Goal: Information Seeking & Learning: Learn about a topic

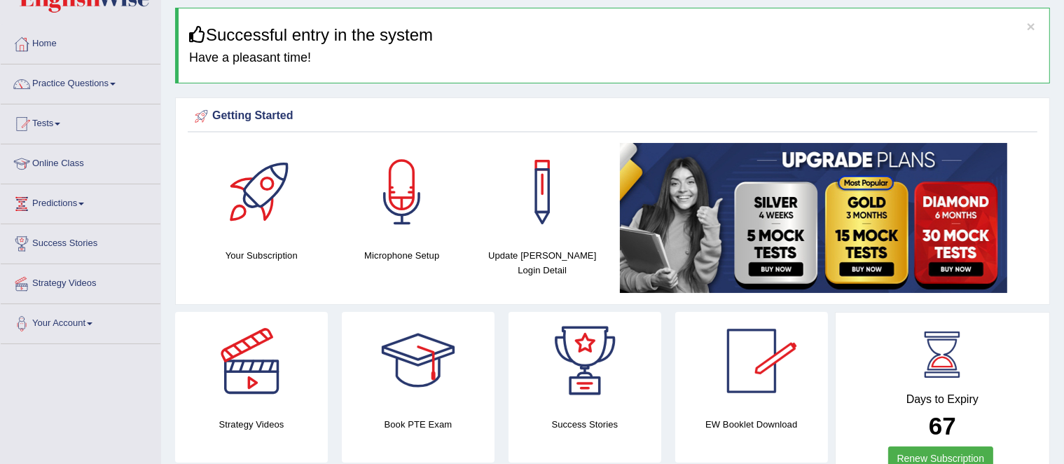
scroll to position [74, 0]
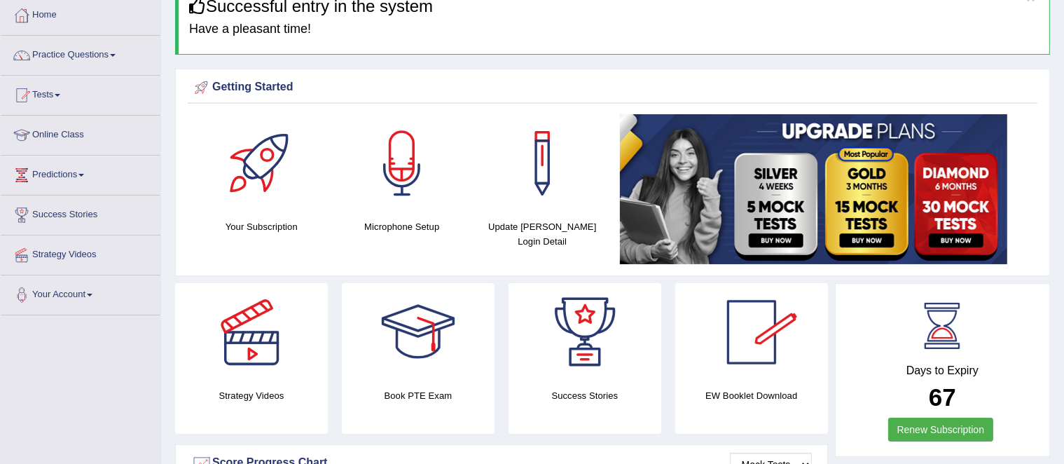
click at [957, 414] on div "Days to Expiry 67 Renew Subscription" at bounding box center [942, 371] width 190 height 155
click at [70, 55] on link "Practice Questions" at bounding box center [81, 53] width 160 height 35
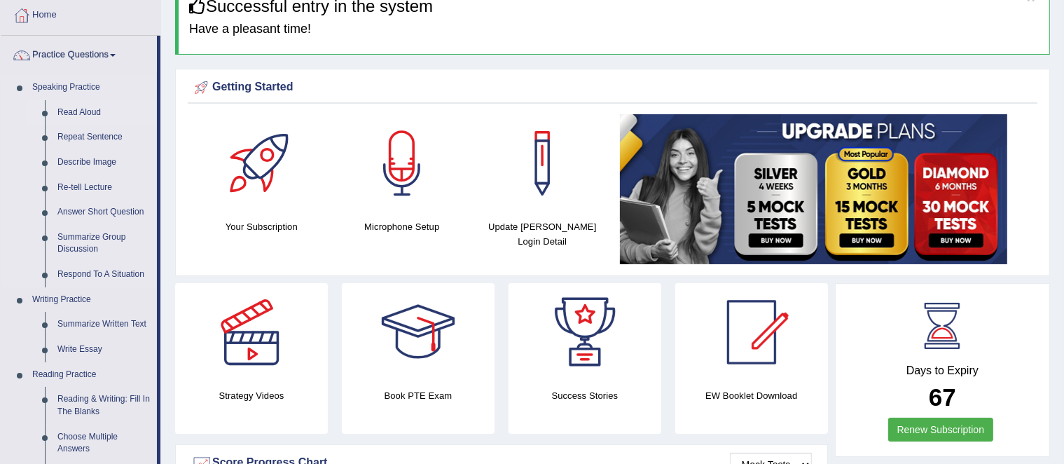
click at [75, 108] on link "Read Aloud" at bounding box center [104, 112] width 106 height 25
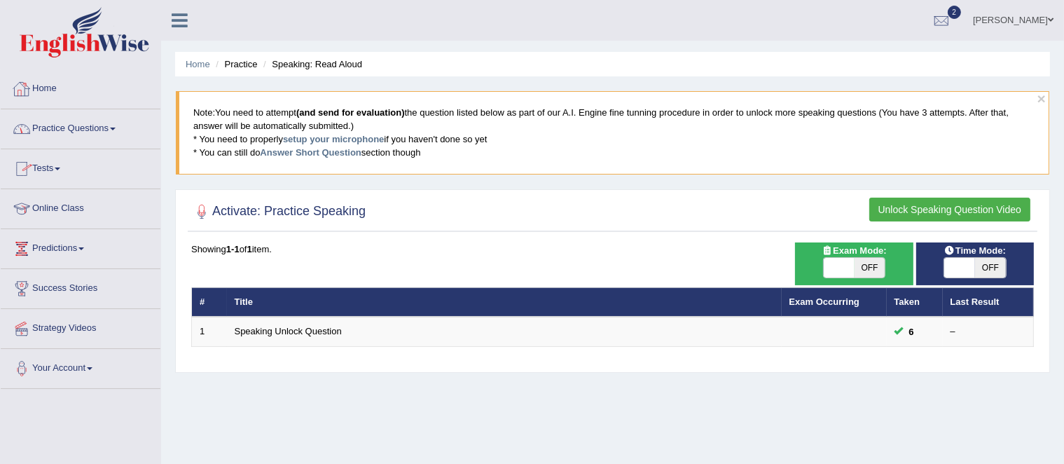
click at [74, 128] on link "Practice Questions" at bounding box center [81, 126] width 160 height 35
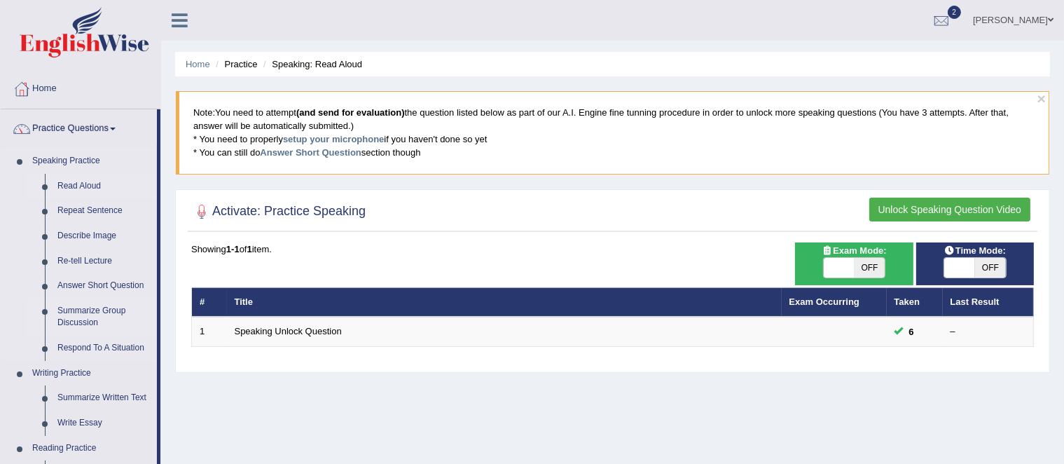
click at [98, 315] on link "Summarize Group Discussion" at bounding box center [104, 316] width 106 height 37
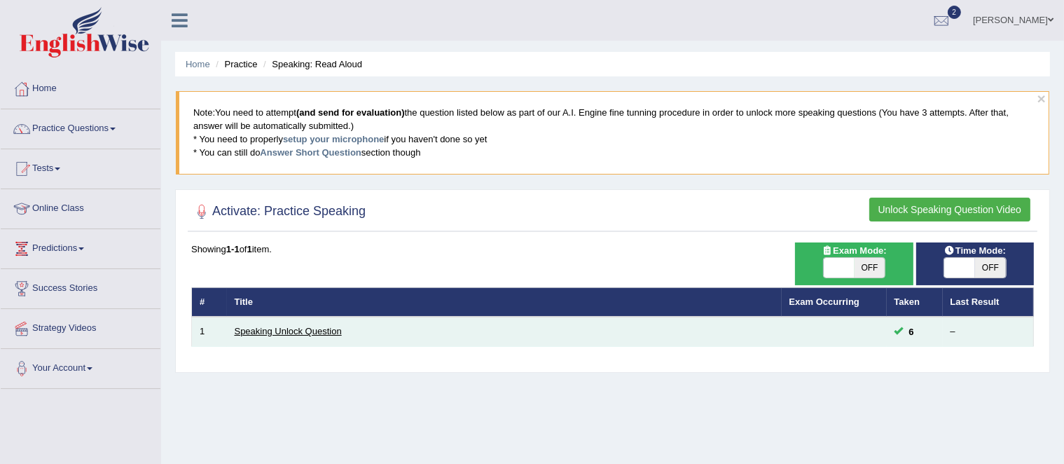
click at [264, 328] on link "Speaking Unlock Question" at bounding box center [288, 331] width 107 height 11
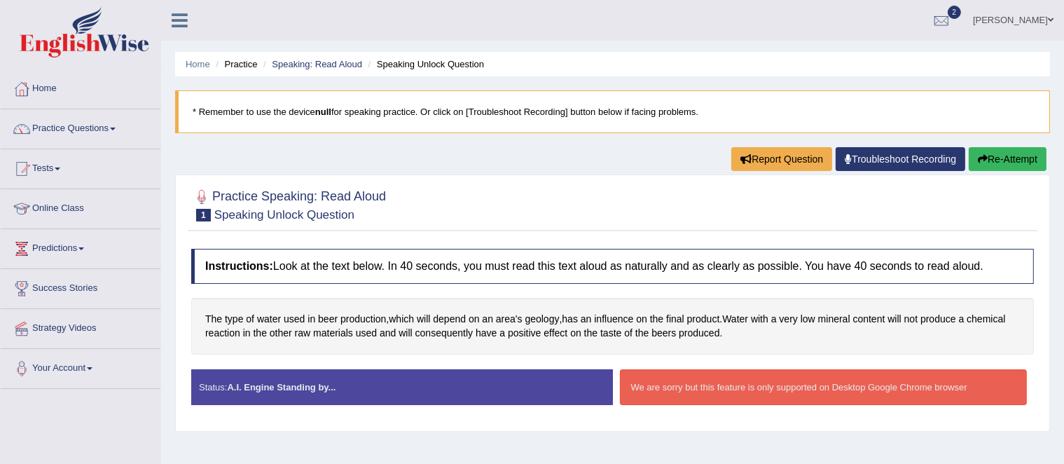
click at [81, 136] on link "Practice Questions" at bounding box center [81, 126] width 160 height 35
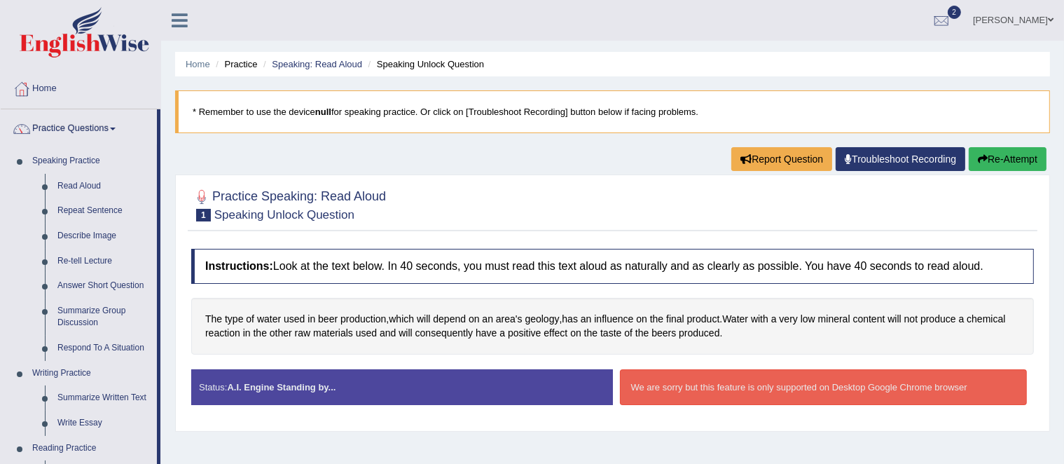
click at [97, 127] on link "Practice Questions" at bounding box center [79, 126] width 156 height 35
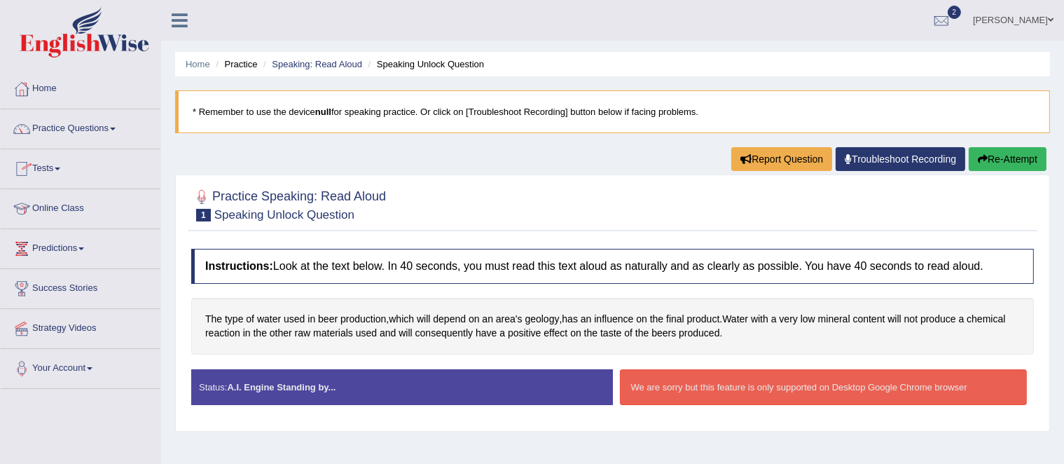
click at [50, 170] on link "Tests" at bounding box center [81, 166] width 160 height 35
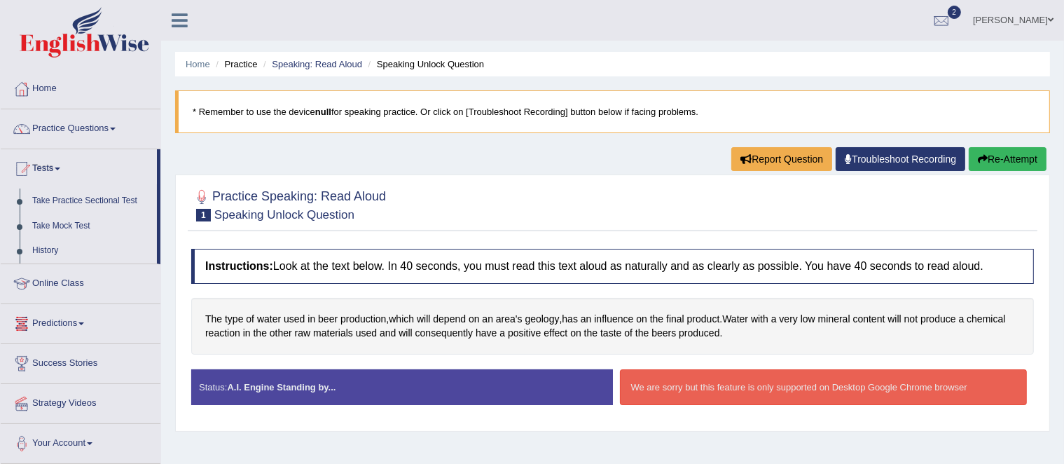
click at [73, 283] on link "Online Class" at bounding box center [81, 281] width 160 height 35
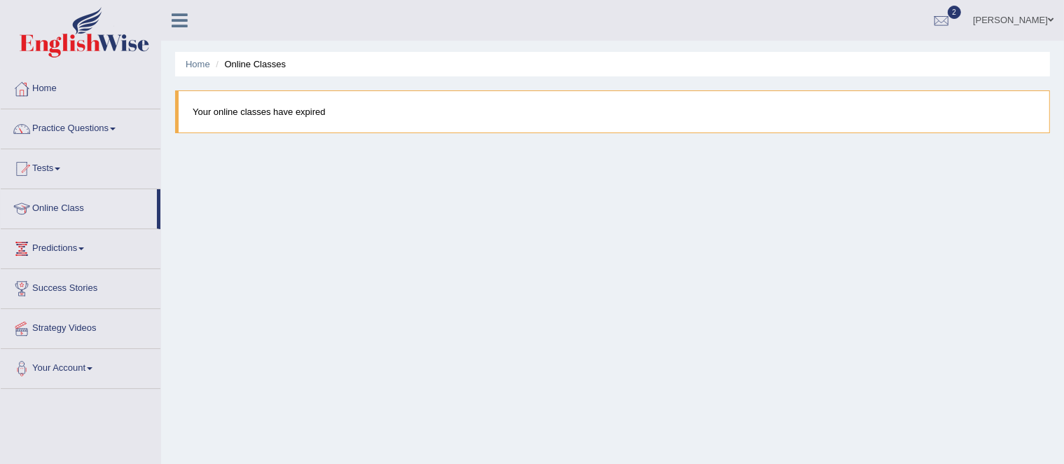
click at [70, 248] on link "Predictions" at bounding box center [81, 246] width 160 height 35
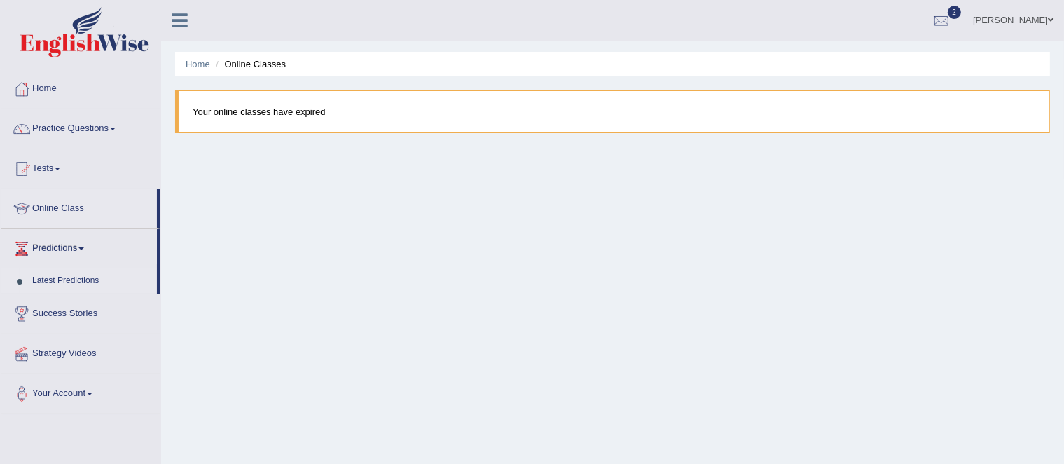
click at [83, 279] on link "Latest Predictions" at bounding box center [91, 280] width 131 height 25
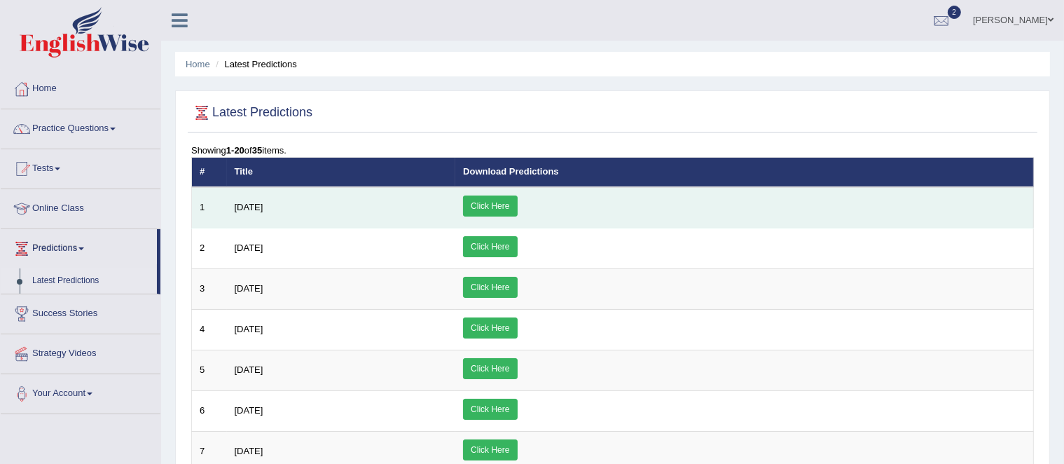
click at [517, 200] on link "Click Here" at bounding box center [490, 205] width 54 height 21
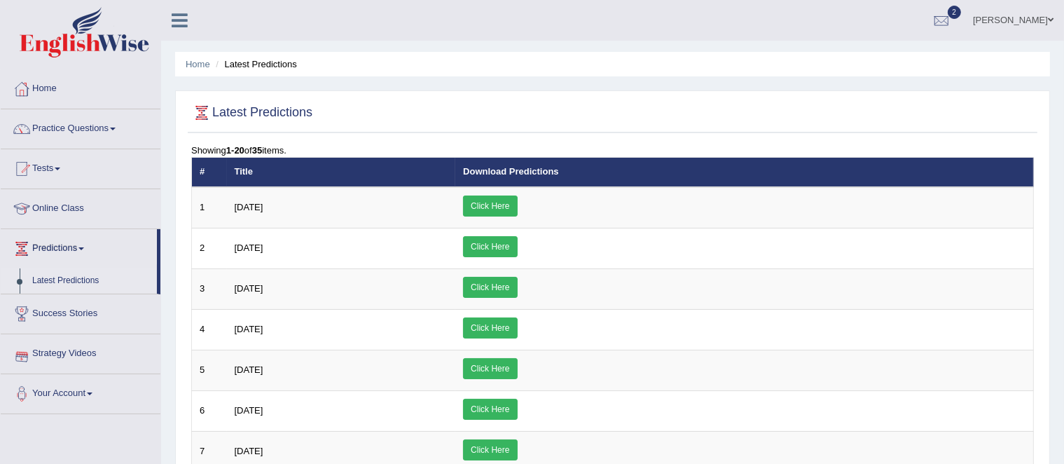
click at [70, 351] on link "Strategy Videos" at bounding box center [81, 351] width 160 height 35
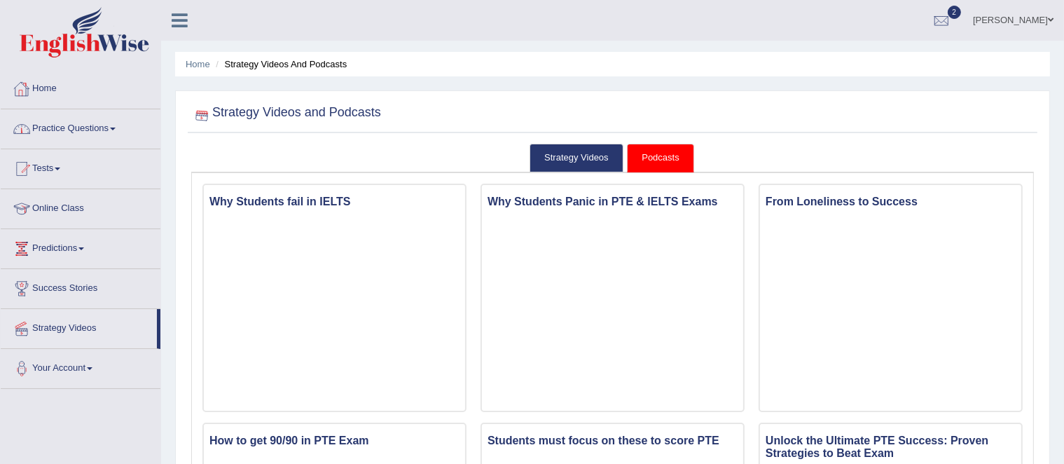
click at [43, 85] on link "Home" at bounding box center [81, 86] width 160 height 35
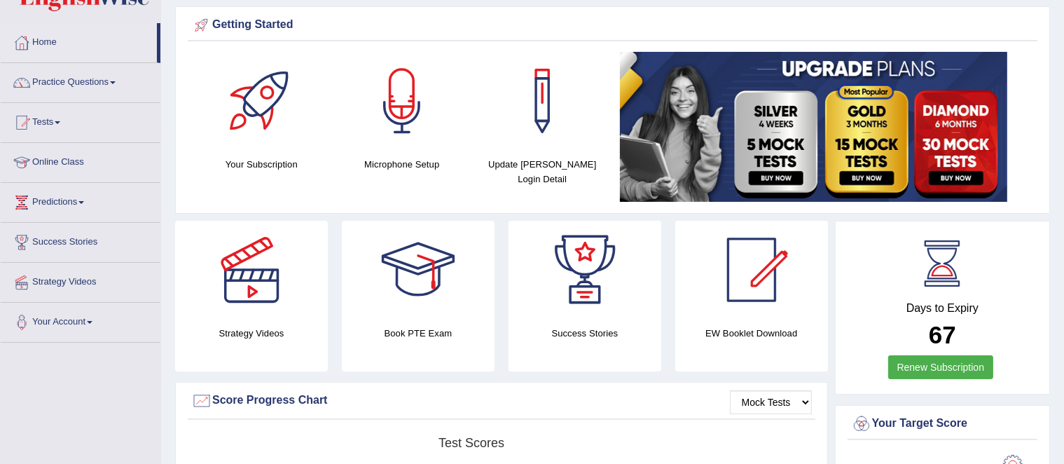
scroll to position [86, 0]
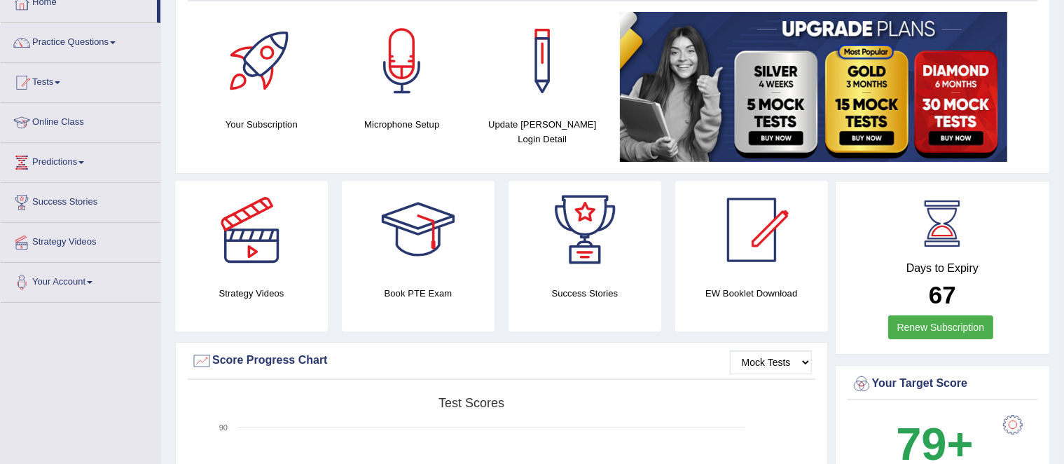
click at [244, 254] on div at bounding box center [251, 230] width 98 height 98
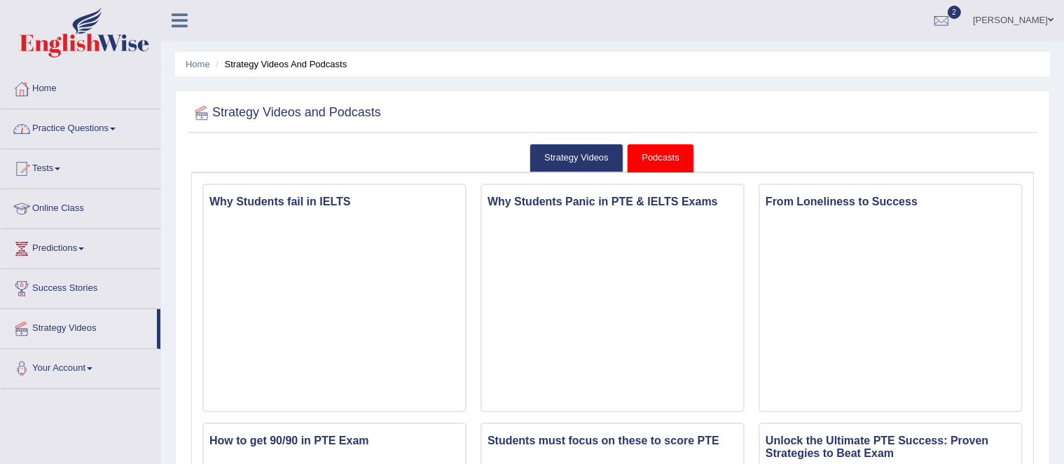
click at [99, 128] on link "Practice Questions" at bounding box center [81, 126] width 160 height 35
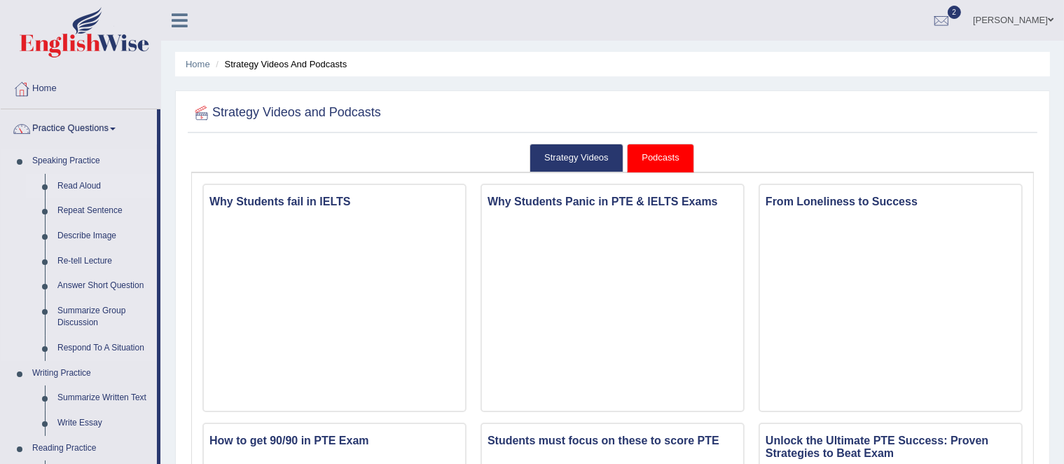
click at [65, 183] on link "Read Aloud" at bounding box center [104, 186] width 106 height 25
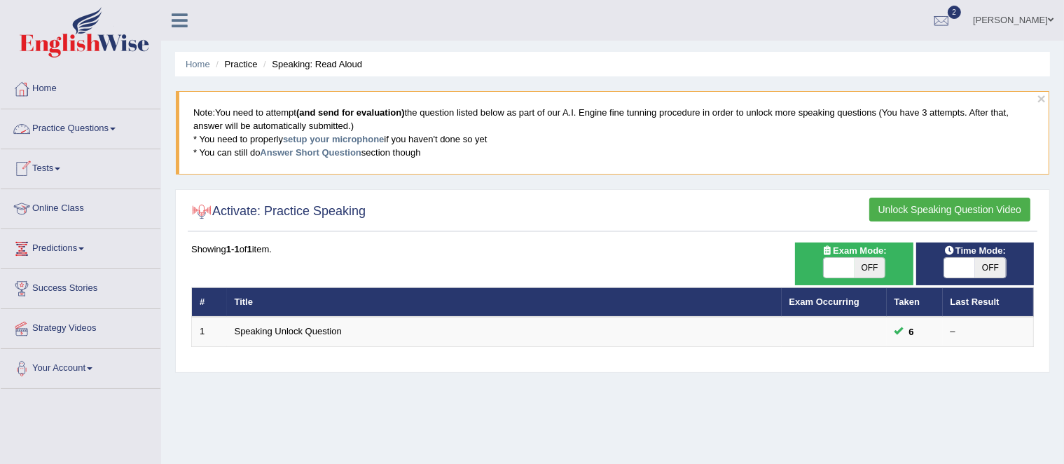
click at [94, 132] on link "Practice Questions" at bounding box center [81, 126] width 160 height 35
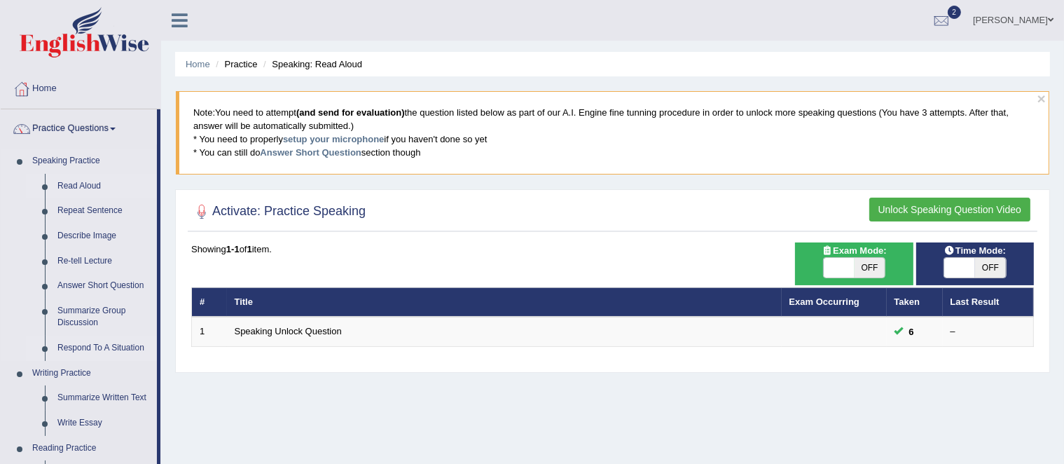
click at [83, 342] on link "Respond To A Situation" at bounding box center [104, 347] width 106 height 25
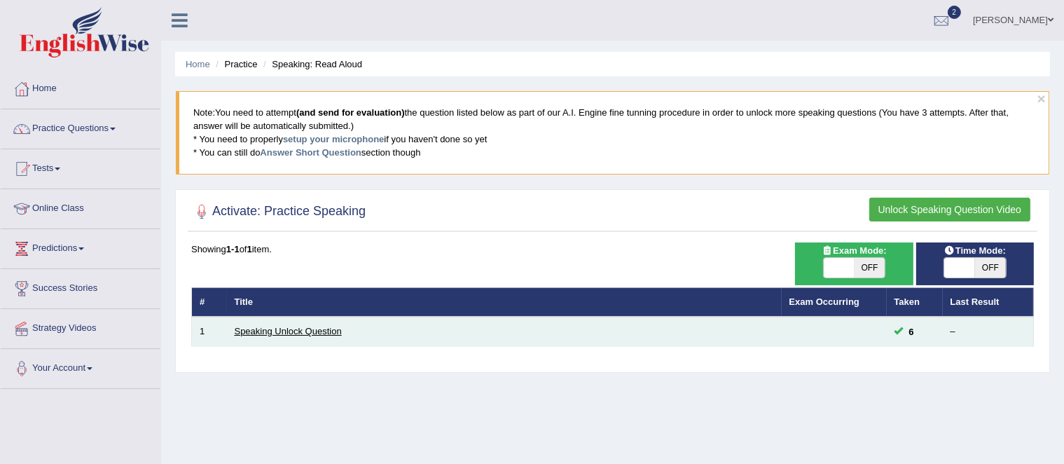
click at [237, 328] on link "Speaking Unlock Question" at bounding box center [288, 331] width 107 height 11
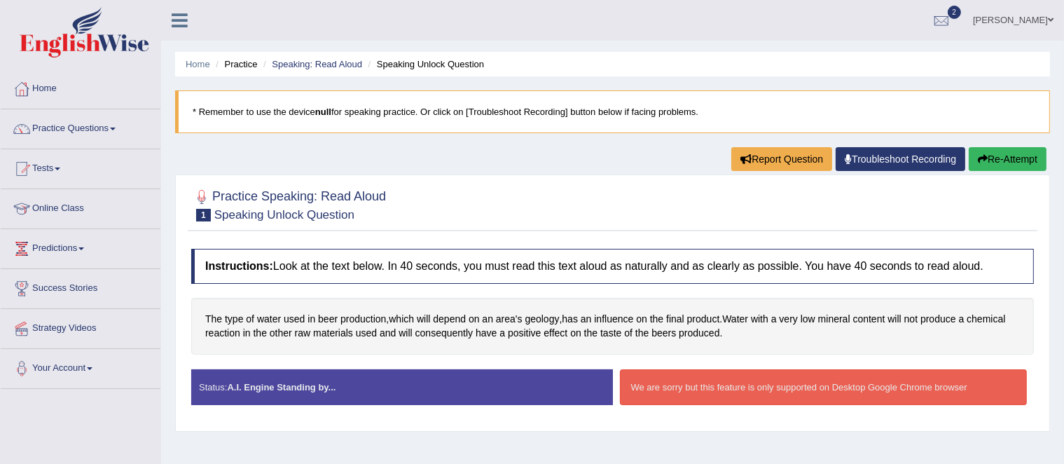
click at [921, 387] on div "We are sorry but this feature is only supported on Desktop Google Chrome browser" at bounding box center [823, 387] width 407 height 36
click at [882, 165] on link "Troubleshoot Recording" at bounding box center [900, 159] width 130 height 24
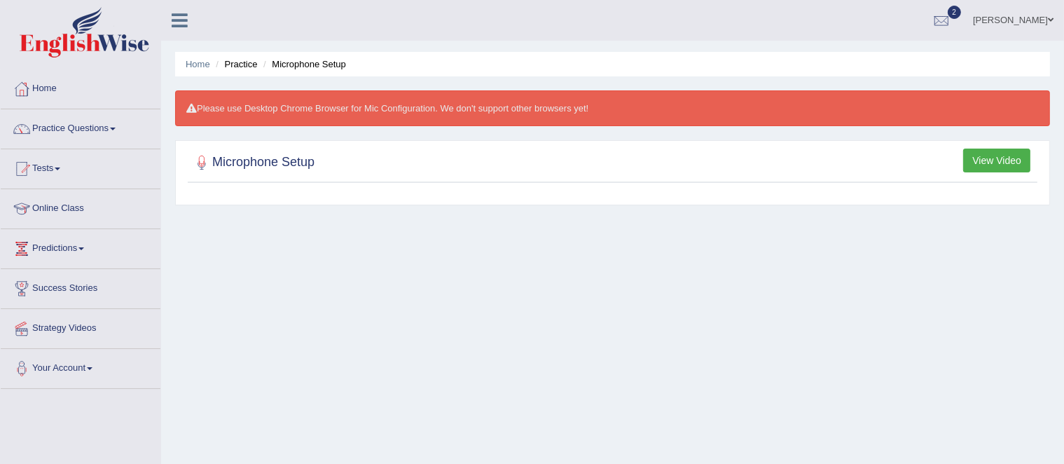
click at [980, 165] on button "View Video" at bounding box center [996, 160] width 67 height 24
click at [980, 161] on button "View Video" at bounding box center [996, 160] width 67 height 24
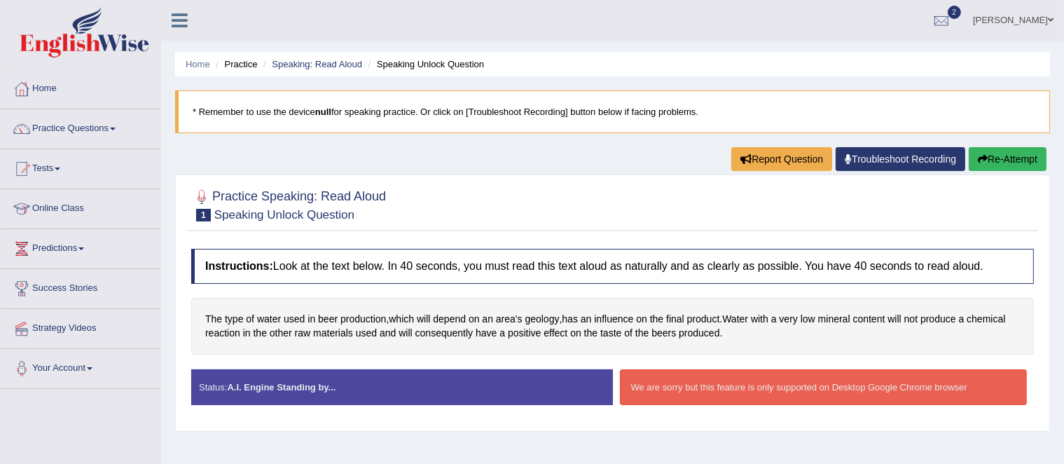
click at [61, 207] on link "Online Class" at bounding box center [81, 206] width 160 height 35
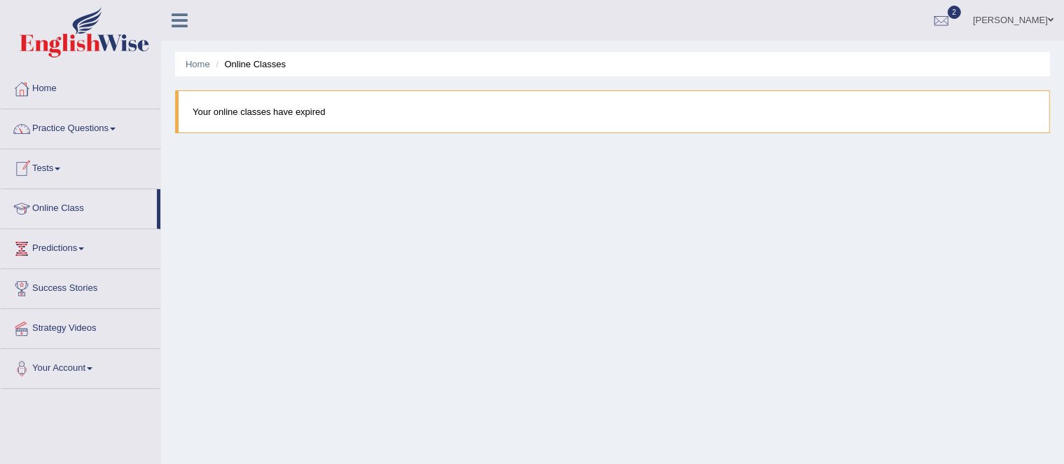
click at [57, 176] on link "Tests" at bounding box center [81, 166] width 160 height 35
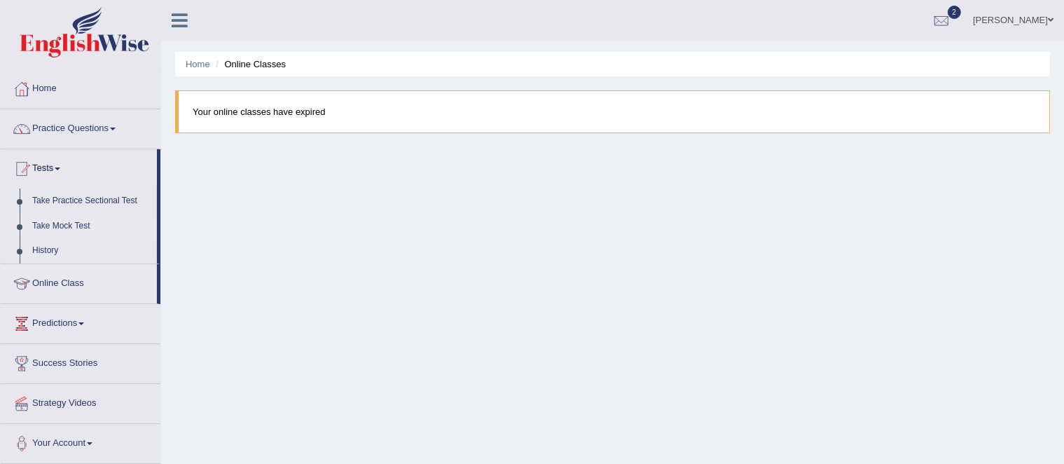
click at [63, 228] on link "Take Mock Test" at bounding box center [91, 226] width 131 height 25
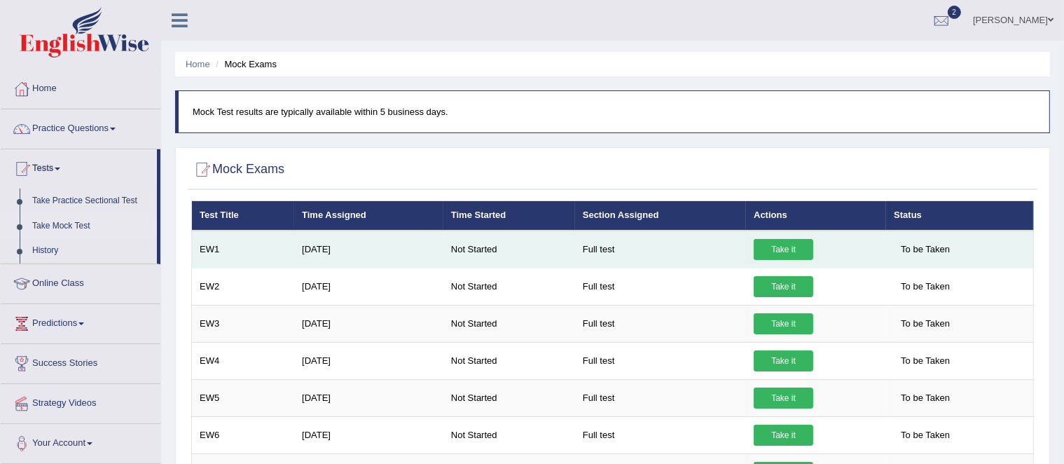
click at [779, 249] on link "Take it" at bounding box center [783, 249] width 60 height 21
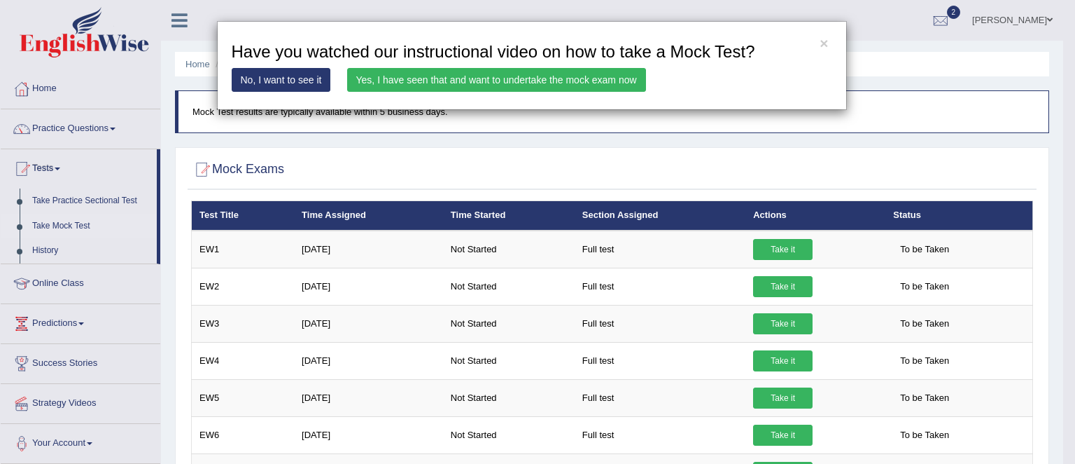
click at [1063, 393] on div "× Have you watched our instructional video on how to take a Mock Test? No, I wa…" at bounding box center [537, 232] width 1075 height 464
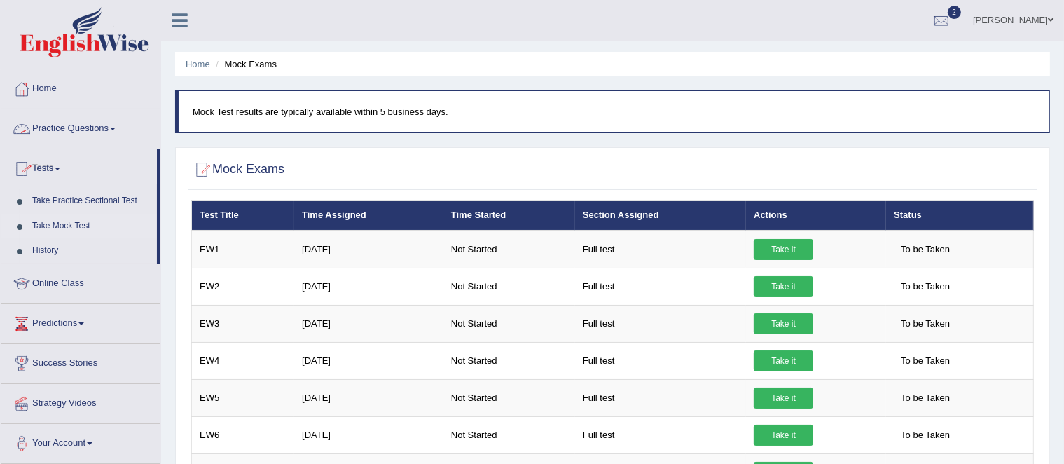
click at [102, 133] on link "Practice Questions" at bounding box center [81, 126] width 160 height 35
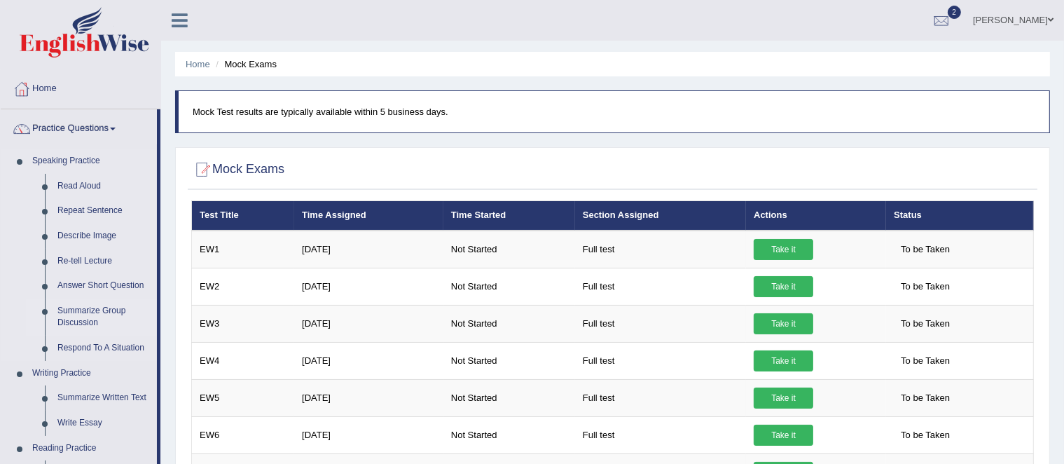
click at [97, 309] on link "Summarize Group Discussion" at bounding box center [104, 316] width 106 height 37
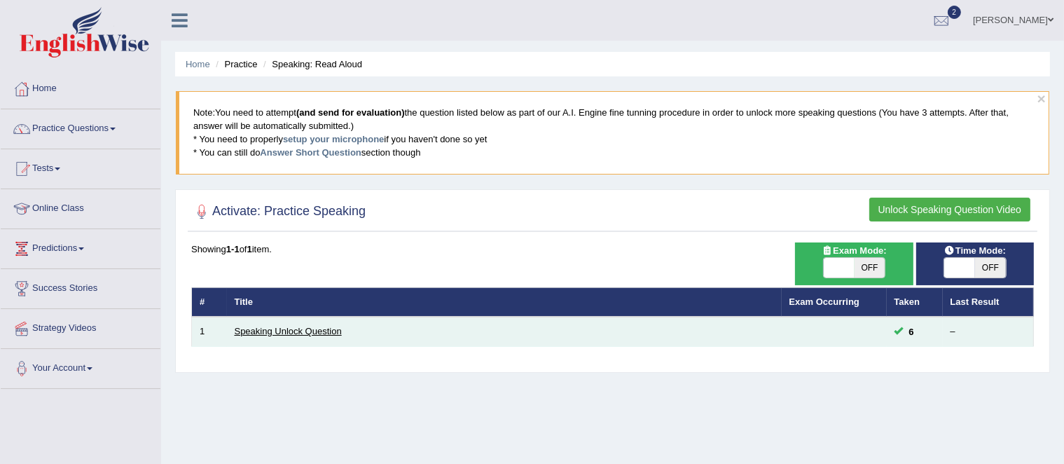
click at [277, 327] on link "Speaking Unlock Question" at bounding box center [288, 331] width 107 height 11
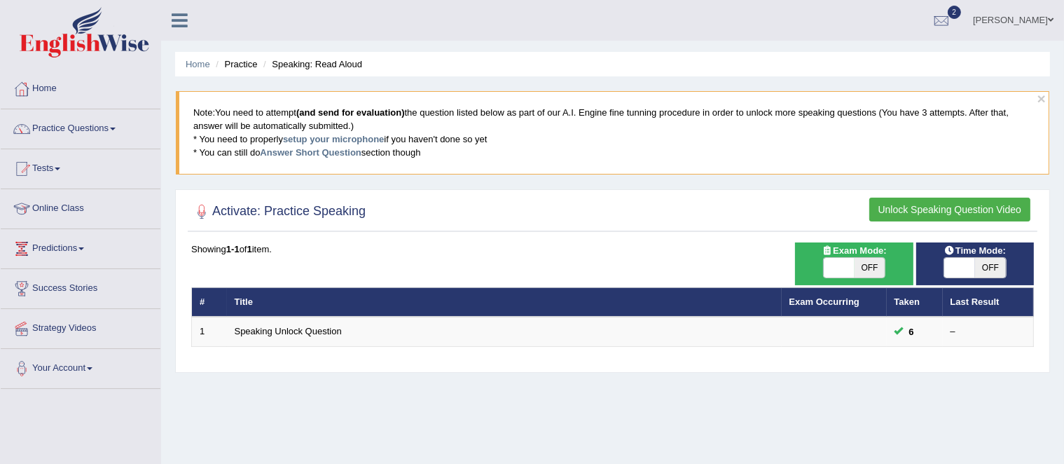
click at [85, 127] on link "Practice Questions" at bounding box center [81, 126] width 160 height 35
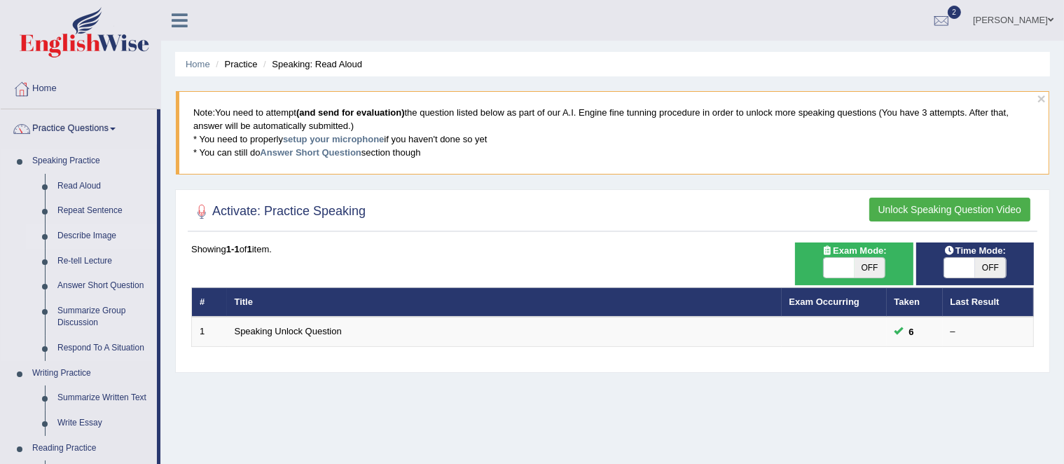
click at [85, 235] on link "Describe Image" at bounding box center [104, 235] width 106 height 25
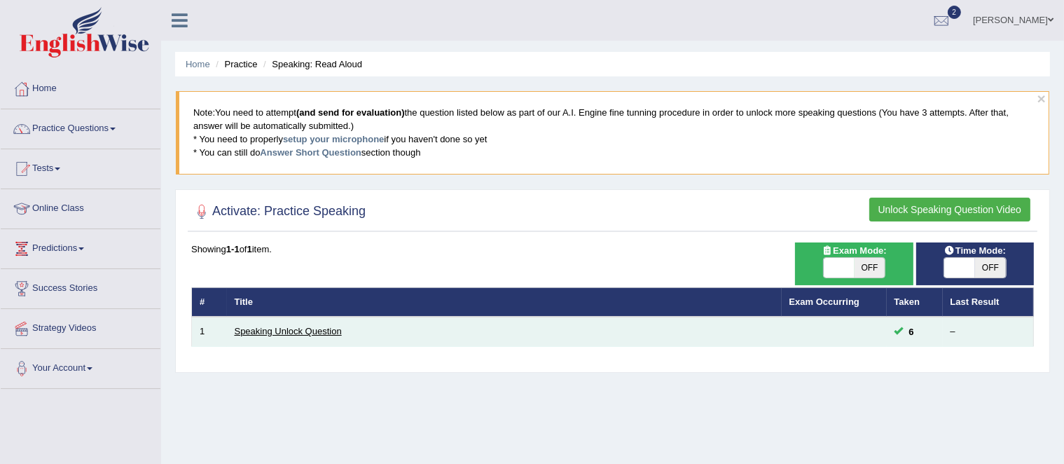
click at [274, 331] on link "Speaking Unlock Question" at bounding box center [288, 331] width 107 height 11
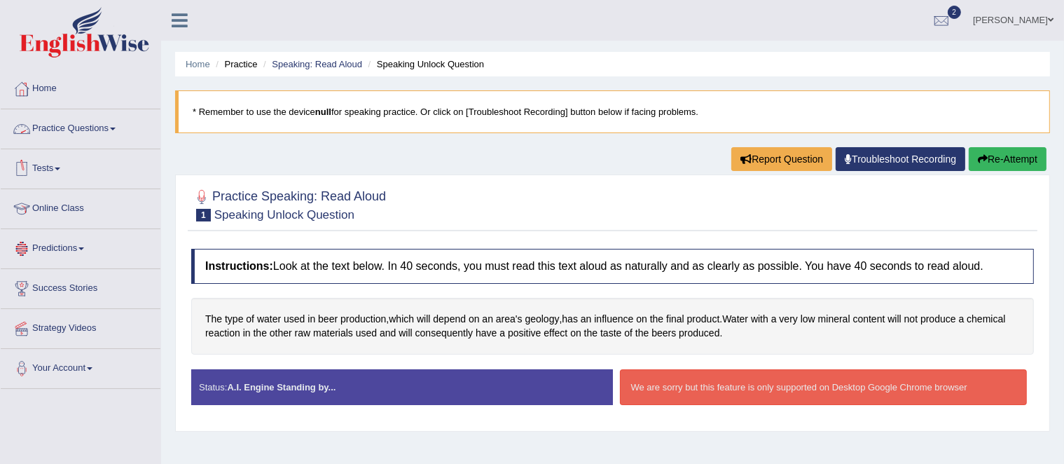
click at [102, 130] on link "Practice Questions" at bounding box center [81, 126] width 160 height 35
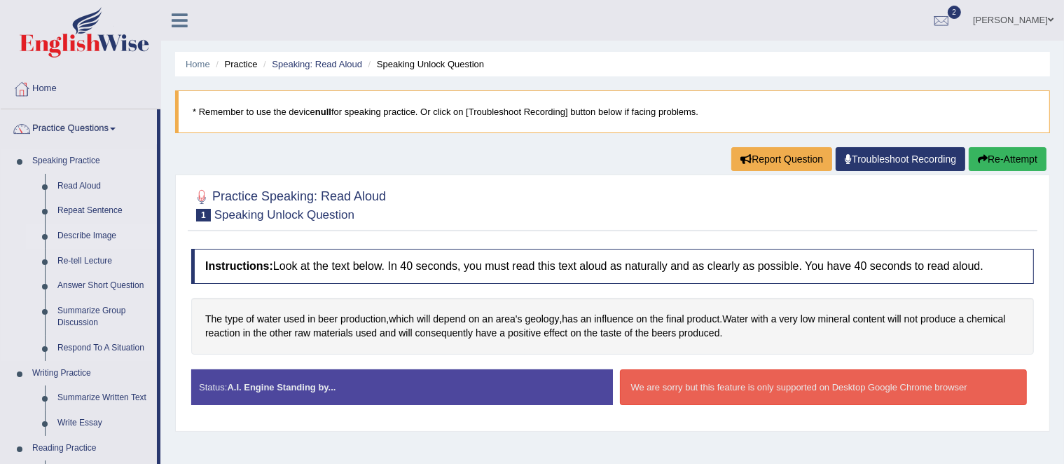
click at [81, 242] on link "Describe Image" at bounding box center [104, 235] width 106 height 25
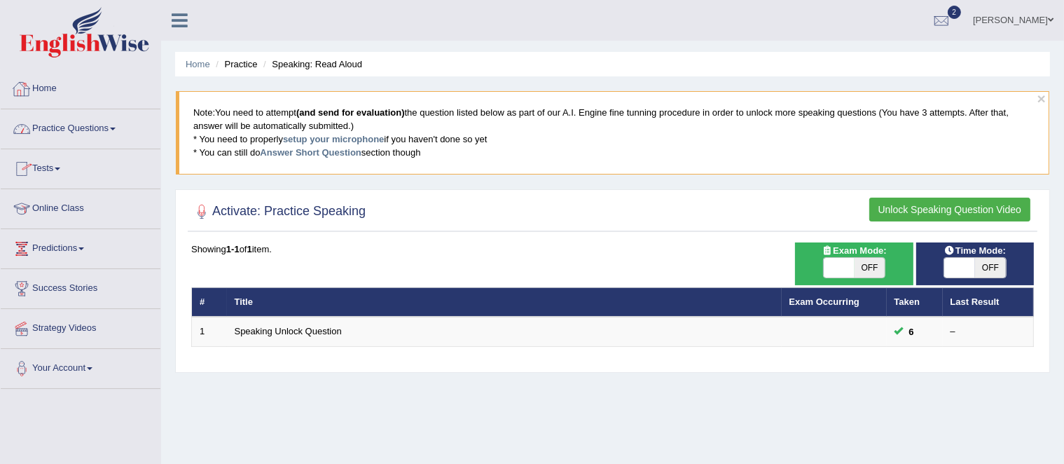
click at [52, 132] on link "Practice Questions" at bounding box center [81, 126] width 160 height 35
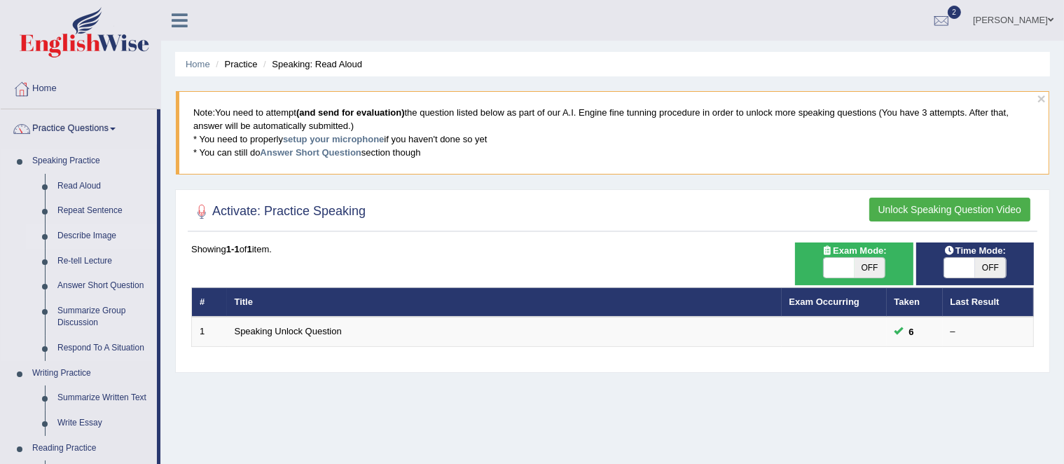
click at [85, 237] on link "Describe Image" at bounding box center [104, 235] width 106 height 25
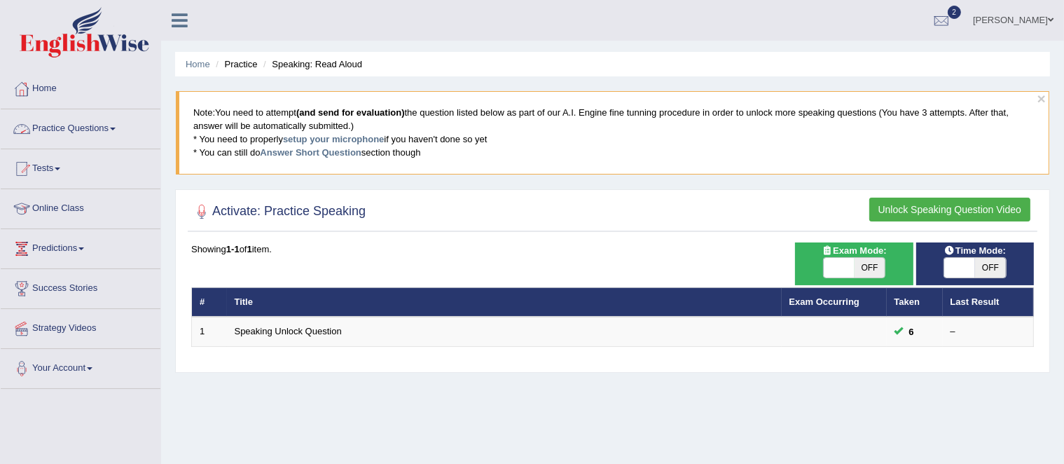
click at [49, 127] on link "Practice Questions" at bounding box center [81, 126] width 160 height 35
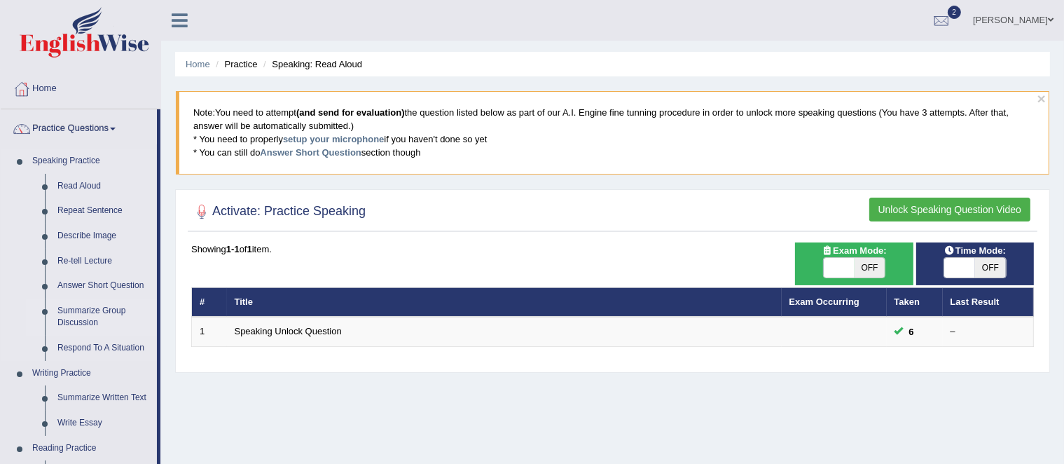
click at [99, 321] on link "Summarize Group Discussion" at bounding box center [104, 316] width 106 height 37
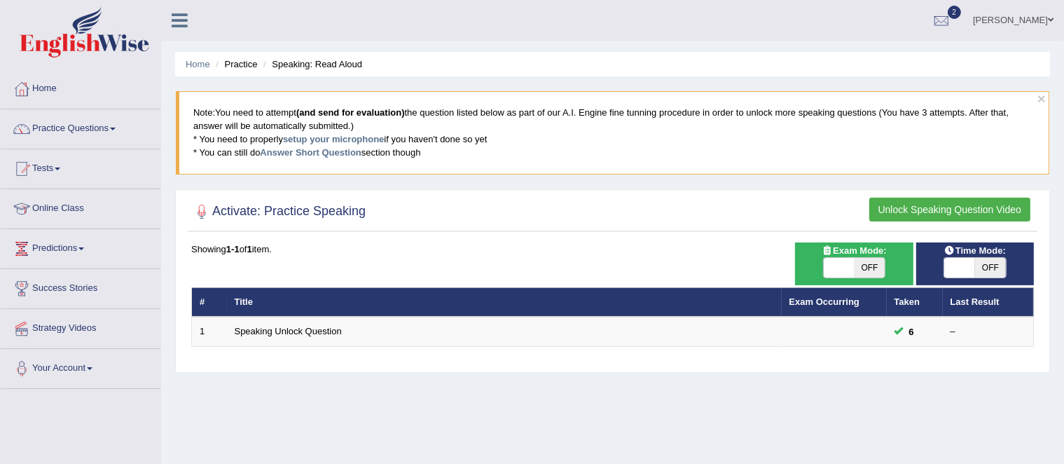
click at [92, 368] on span at bounding box center [90, 368] width 6 height 3
click at [94, 425] on link "Microphone Setup" at bounding box center [91, 425] width 131 height 25
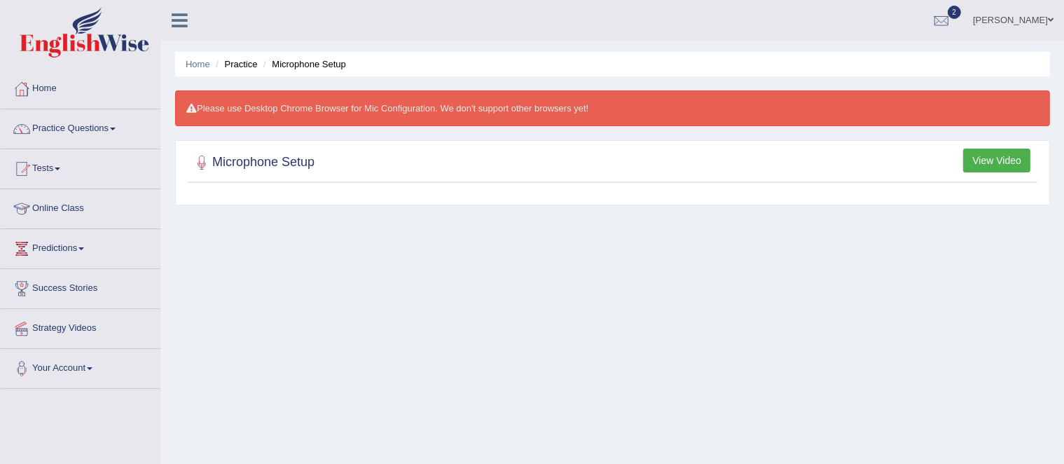
click at [899, 327] on div "Home Practice Microphone Setup Please use Desktop Chrome Browser for Mic Config…" at bounding box center [612, 350] width 903 height 700
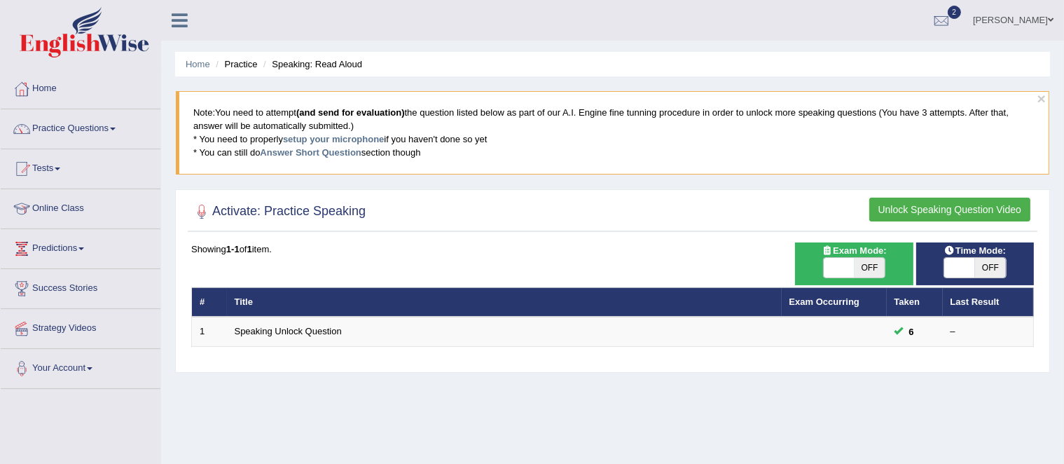
click at [60, 158] on link "Tests" at bounding box center [81, 166] width 160 height 35
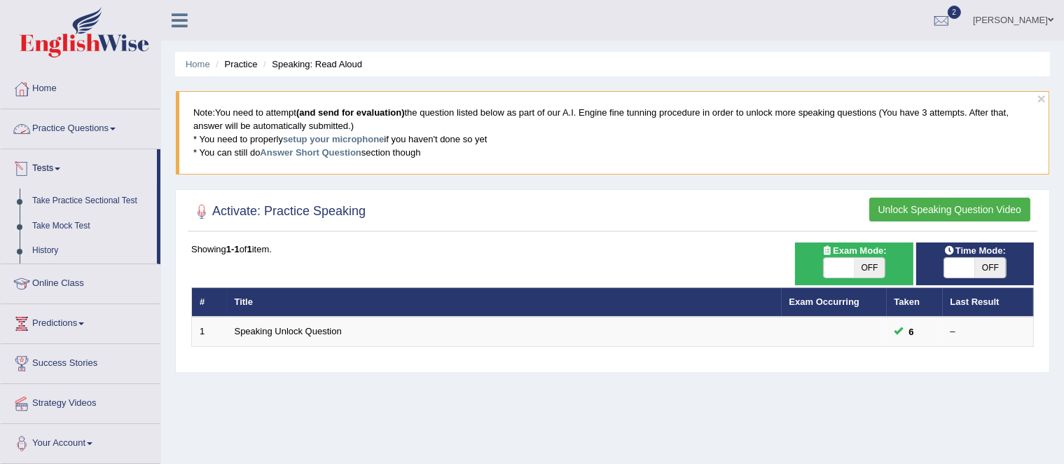
click at [107, 128] on link "Practice Questions" at bounding box center [81, 126] width 160 height 35
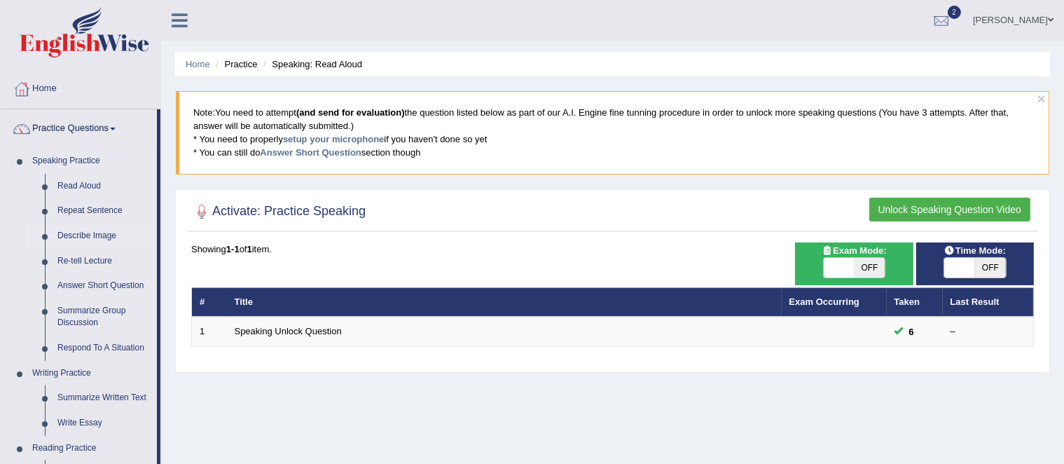
click at [96, 237] on link "Describe Image" at bounding box center [104, 235] width 106 height 25
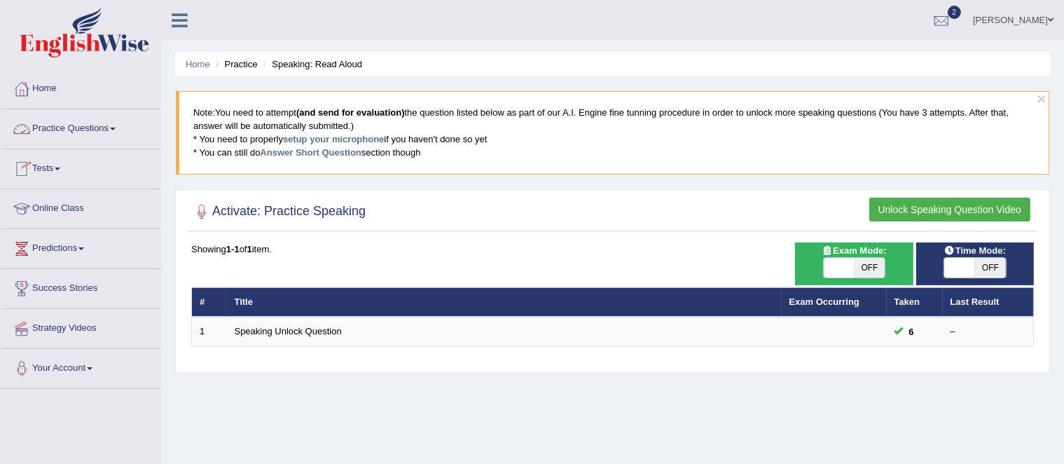
click at [83, 144] on li "Practice Questions Speaking Practice Read Aloud Repeat Sentence Describe Image …" at bounding box center [81, 129] width 160 height 40
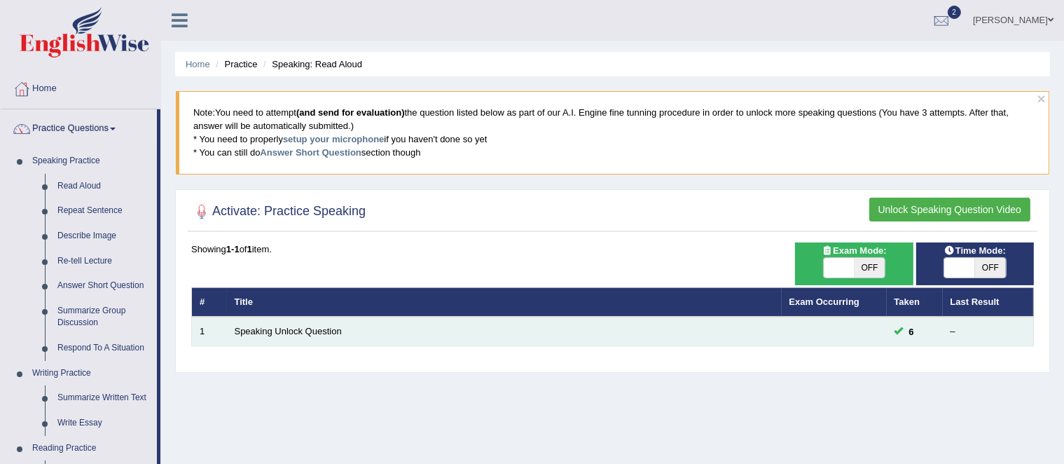
click at [906, 337] on span "6" at bounding box center [911, 331] width 16 height 15
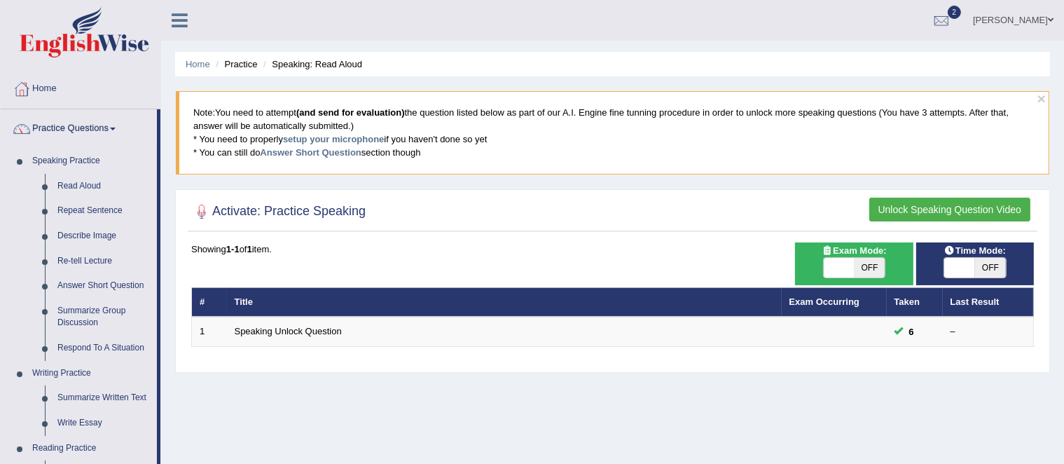
drag, startPoint x: 841, startPoint y: 26, endPoint x: 525, endPoint y: 57, distance: 317.3
click at [525, 57] on div "Toggle navigation Home Practice Questions Speaking Practice Read Aloud Repeat S…" at bounding box center [532, 364] width 1064 height 728
click at [455, 112] on blockquote "Note: You need to attempt (and send for evaluation) the question listed below a…" at bounding box center [612, 132] width 873 height 83
click at [1044, 99] on button "×" at bounding box center [1041, 98] width 8 height 15
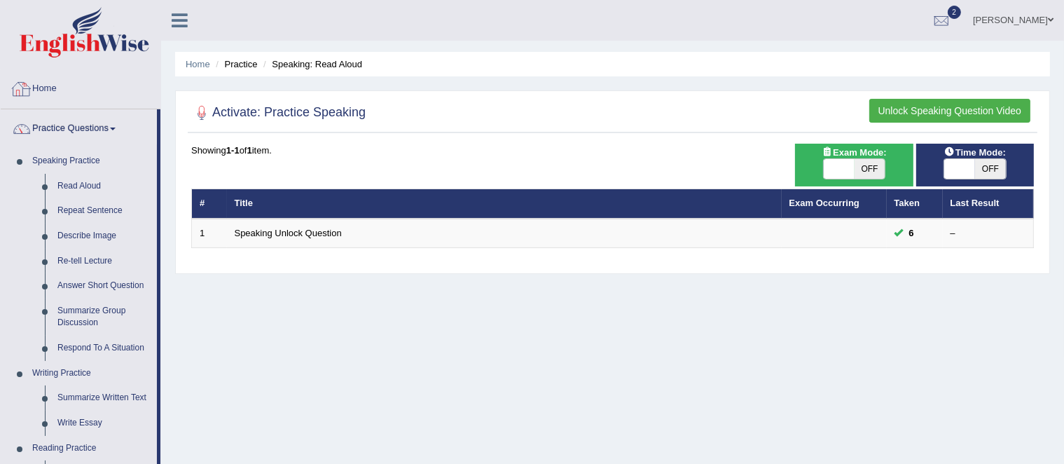
click at [80, 127] on link "Practice Questions" at bounding box center [79, 126] width 156 height 35
click at [92, 130] on link "Practice Questions" at bounding box center [79, 126] width 156 height 35
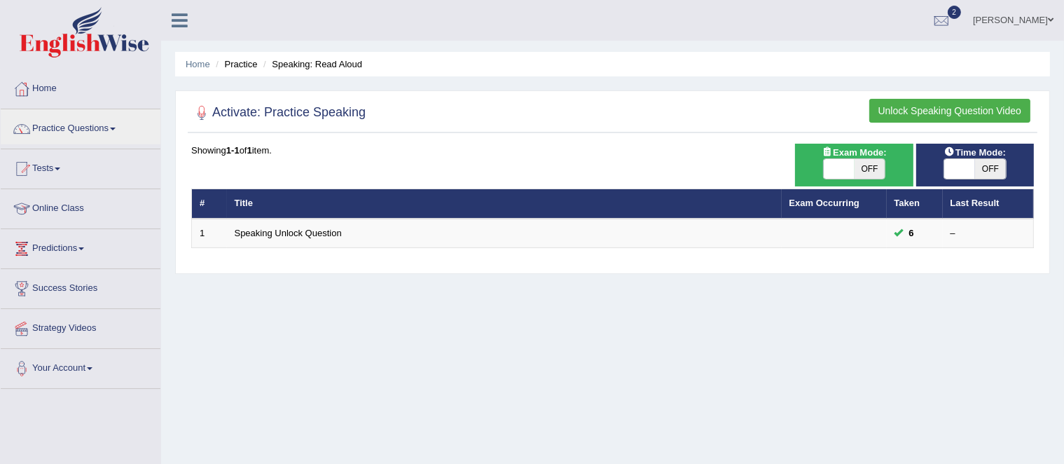
click at [77, 186] on li "Tests Take Practice Sectional Test Take Mock Test History" at bounding box center [81, 169] width 160 height 40
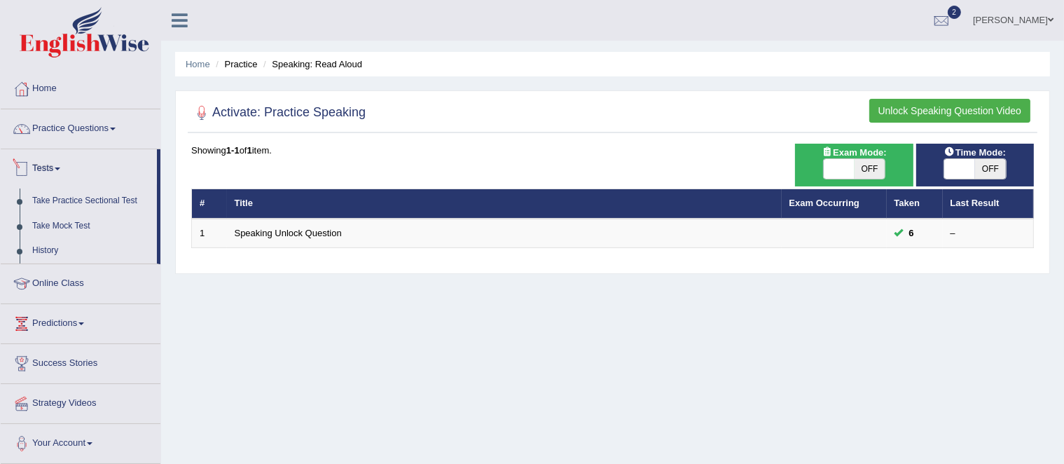
click at [94, 119] on link "Practice Questions" at bounding box center [81, 126] width 160 height 35
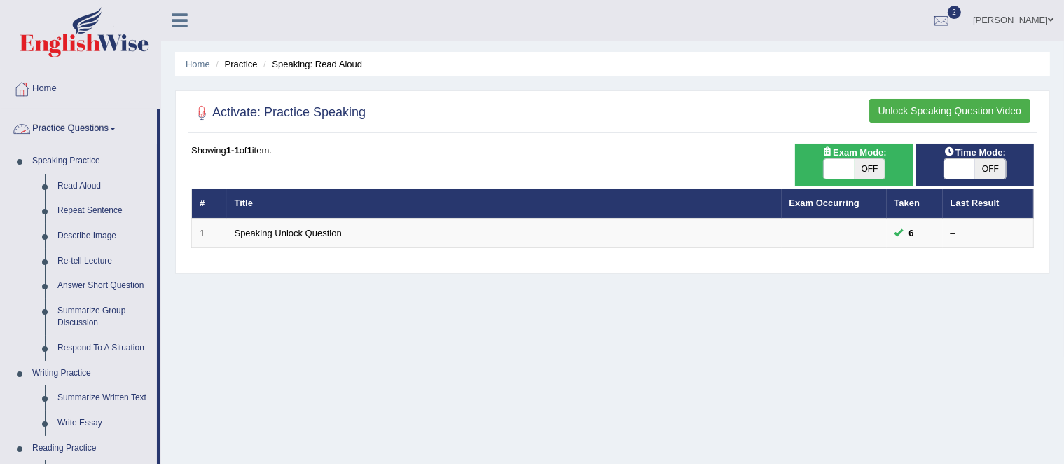
click at [116, 127] on span at bounding box center [113, 128] width 6 height 3
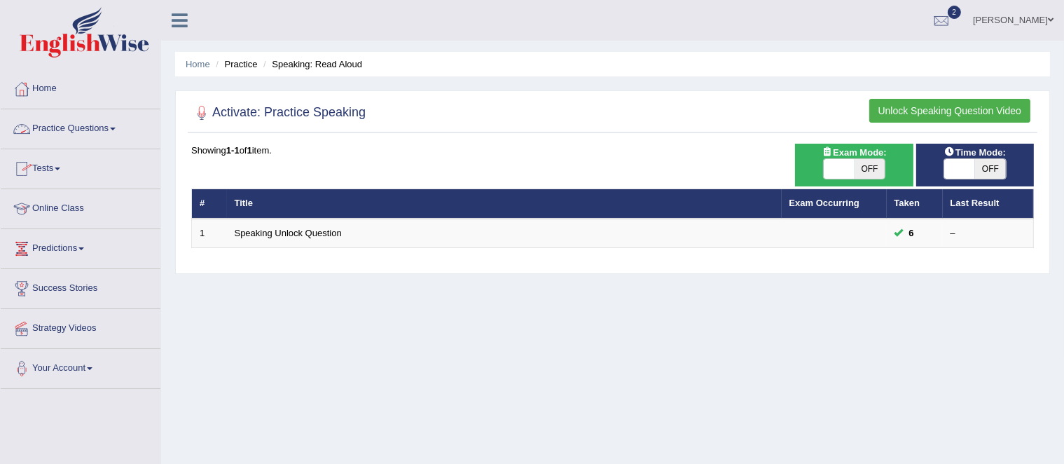
click at [116, 127] on span at bounding box center [113, 128] width 6 height 3
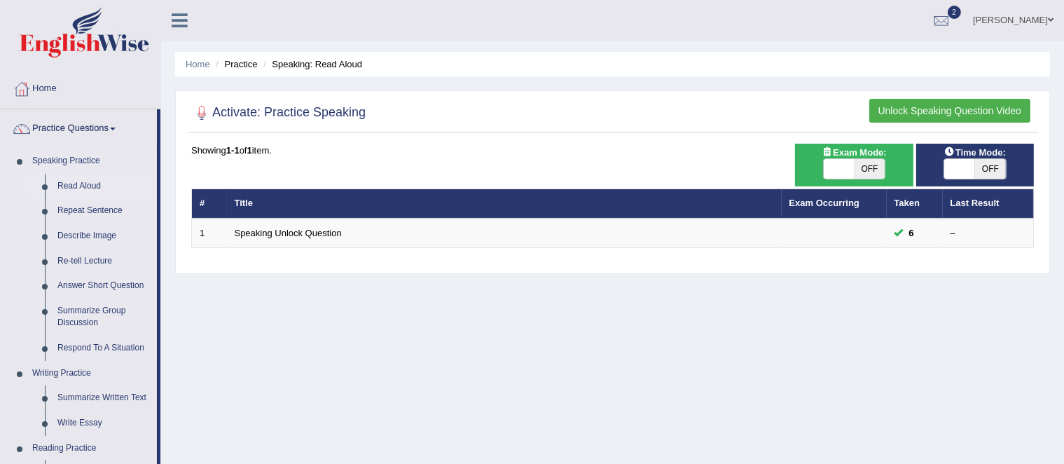
click at [80, 188] on link "Read Aloud" at bounding box center [104, 186] width 106 height 25
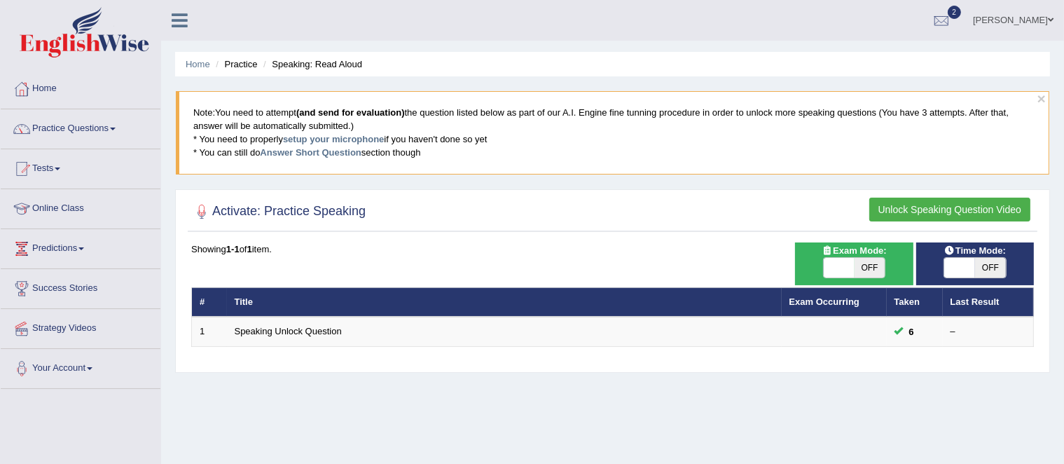
drag, startPoint x: 974, startPoint y: 242, endPoint x: 864, endPoint y: 111, distance: 170.4
click at [864, 189] on div "Activate: Practice Speaking Unlock Speaking Question Video Time Mode: ON OFF Ex…" at bounding box center [612, 280] width 874 height 183
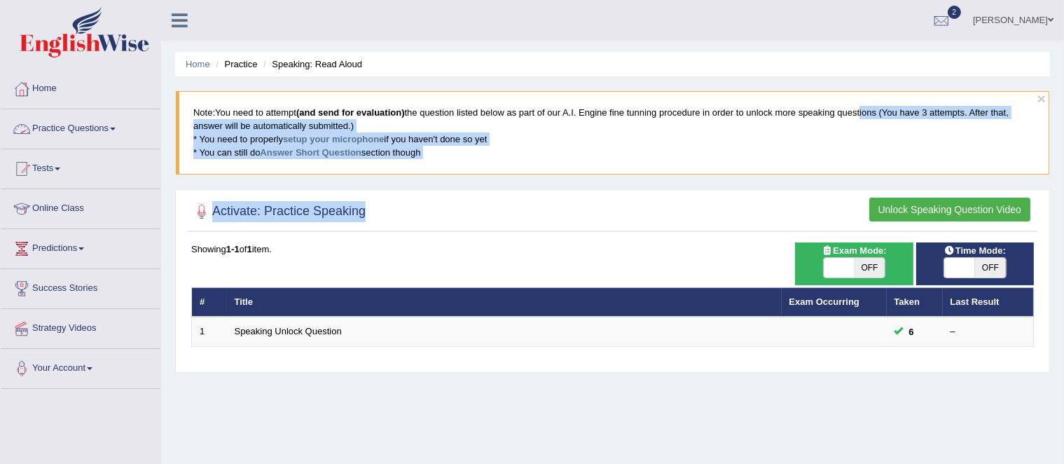
click at [57, 128] on link "Practice Questions" at bounding box center [81, 126] width 160 height 35
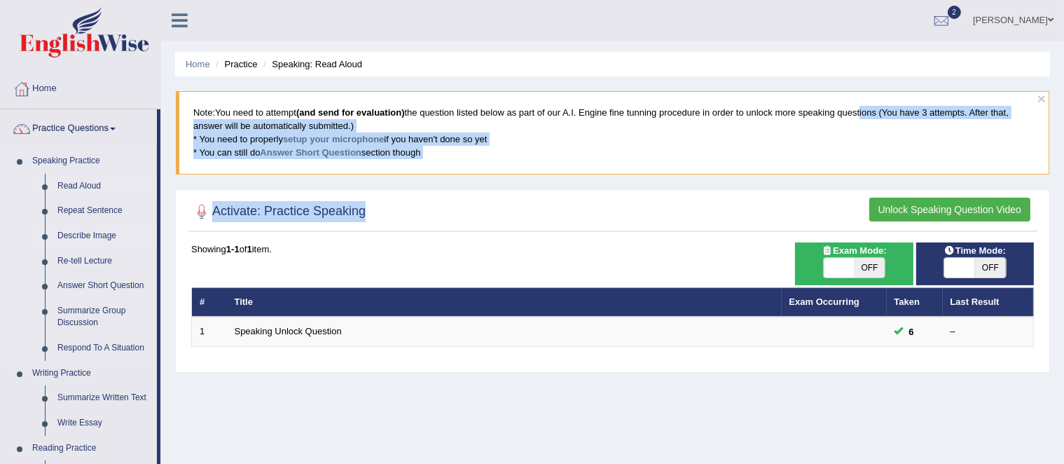
click at [67, 234] on link "Describe Image" at bounding box center [104, 235] width 106 height 25
click at [65, 234] on link "Describe Image" at bounding box center [104, 235] width 106 height 25
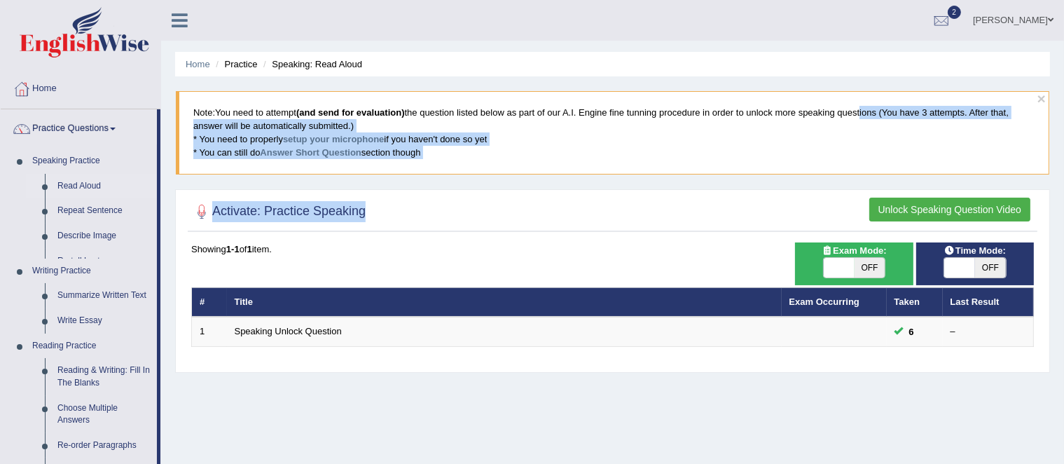
click at [335, 382] on div "Home Practice Speaking: Read Aloud × Note: You need to attempt (and send for ev…" at bounding box center [612, 350] width 903 height 700
